Goal: Task Accomplishment & Management: Manage account settings

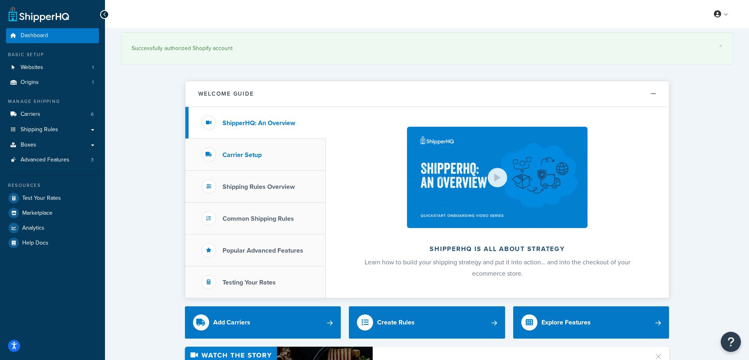
click at [236, 154] on h3 "Carrier Setup" at bounding box center [242, 154] width 39 height 7
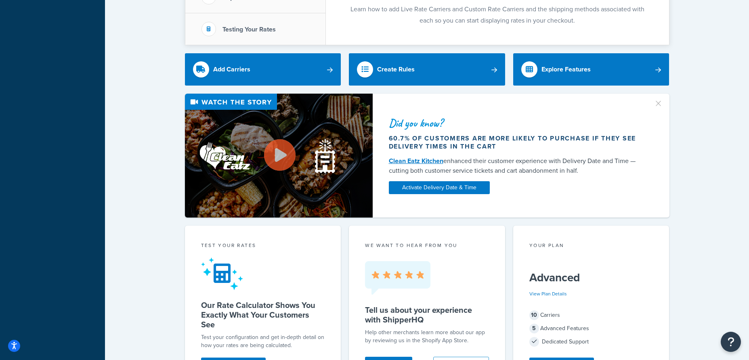
scroll to position [248, 0]
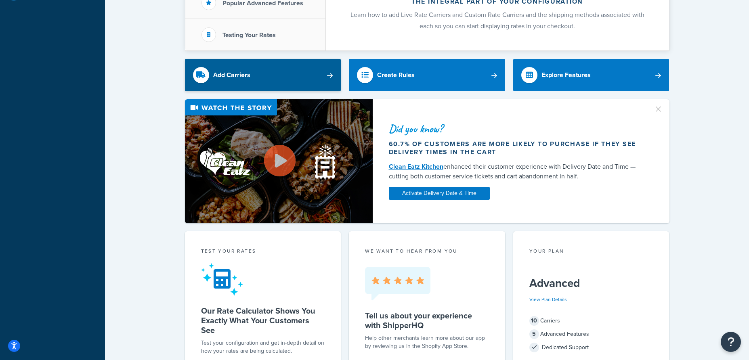
click at [330, 78] on link "Add Carriers" at bounding box center [263, 75] width 156 height 32
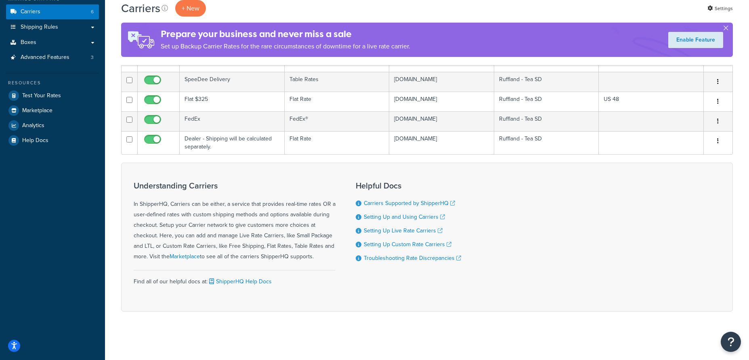
scroll to position [118, 0]
click at [396, 217] on link "Setting Up and Using Carriers" at bounding box center [404, 217] width 81 height 8
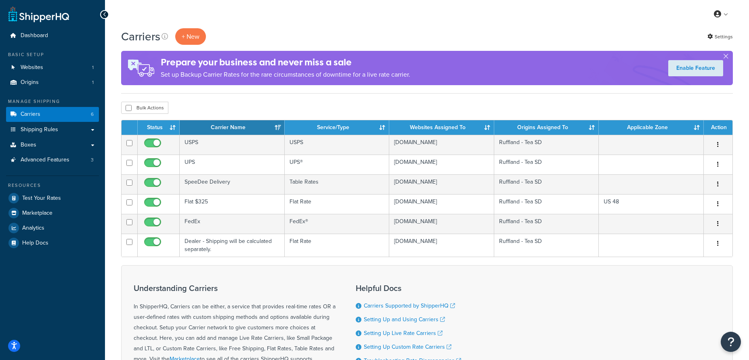
scroll to position [0, 0]
click at [59, 128] on link "Shipping Rules" at bounding box center [52, 129] width 93 height 15
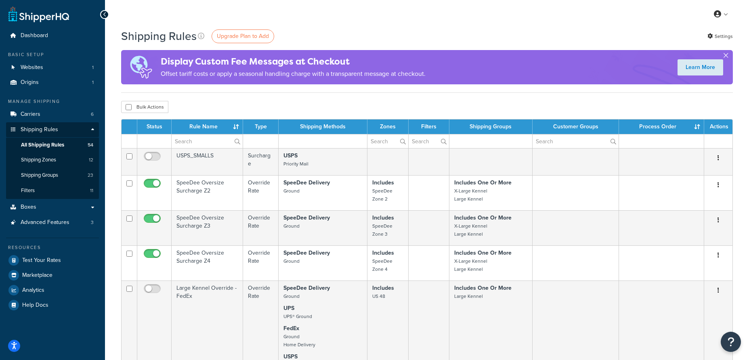
click at [727, 56] on button "button" at bounding box center [726, 57] width 2 height 2
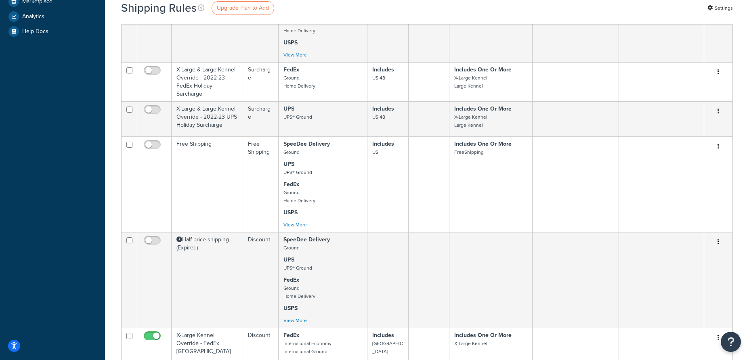
scroll to position [275, 0]
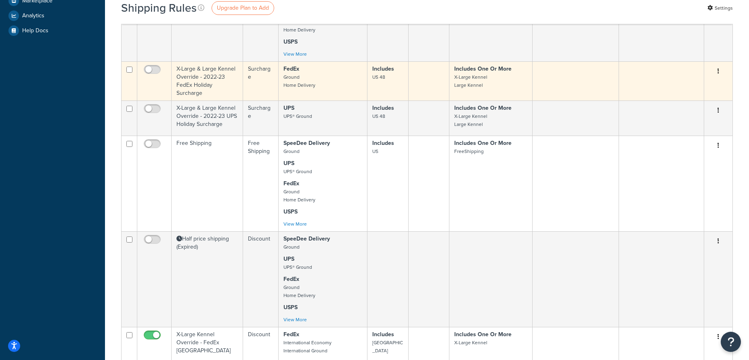
click at [719, 73] on button "button" at bounding box center [718, 71] width 11 height 13
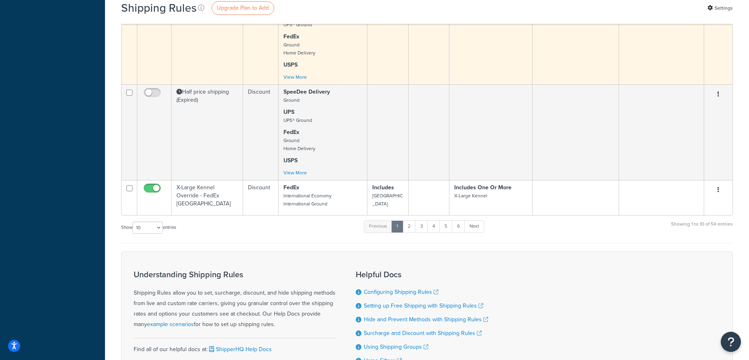
scroll to position [422, 0]
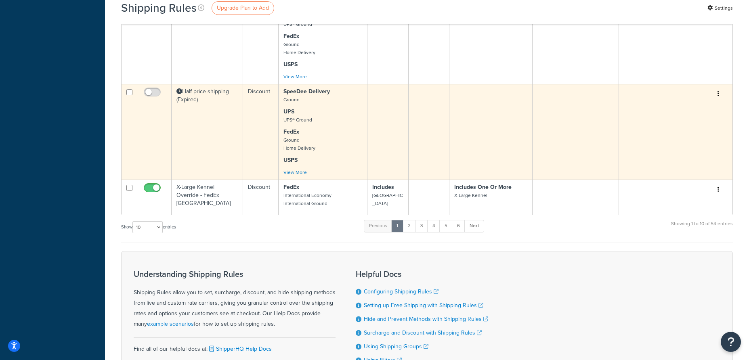
click at [719, 97] on icon "button" at bounding box center [719, 94] width 2 height 6
click at [675, 129] on link "Delete" at bounding box center [692, 126] width 64 height 17
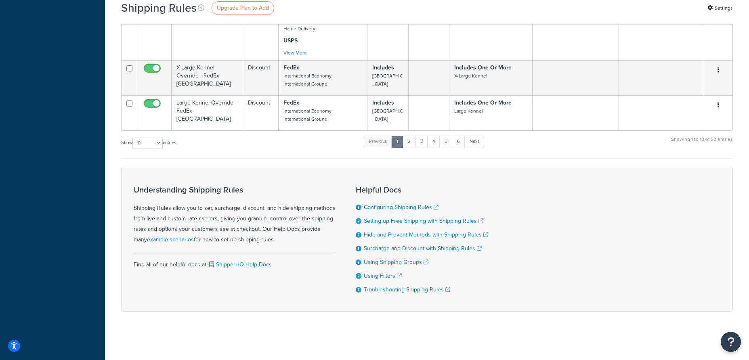
scroll to position [495, 0]
click at [411, 141] on link "2" at bounding box center [409, 142] width 13 height 12
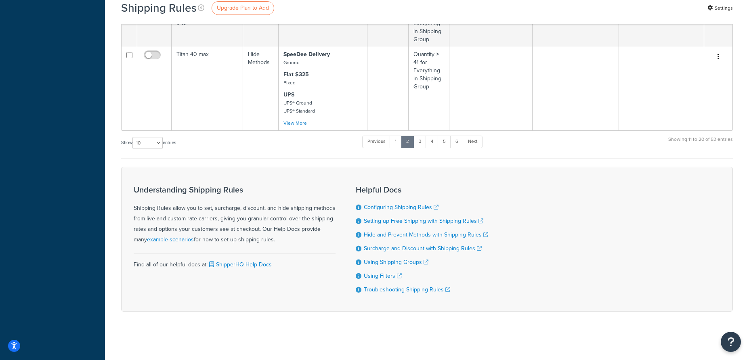
scroll to position [636, 0]
click at [459, 139] on link "6" at bounding box center [456, 142] width 13 height 12
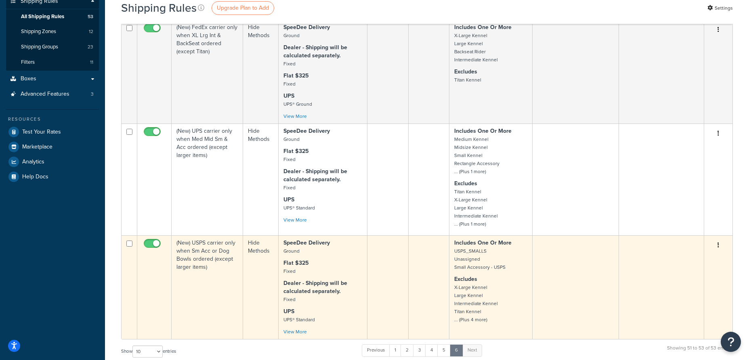
scroll to position [126, 0]
